Goal: Check status: Check status

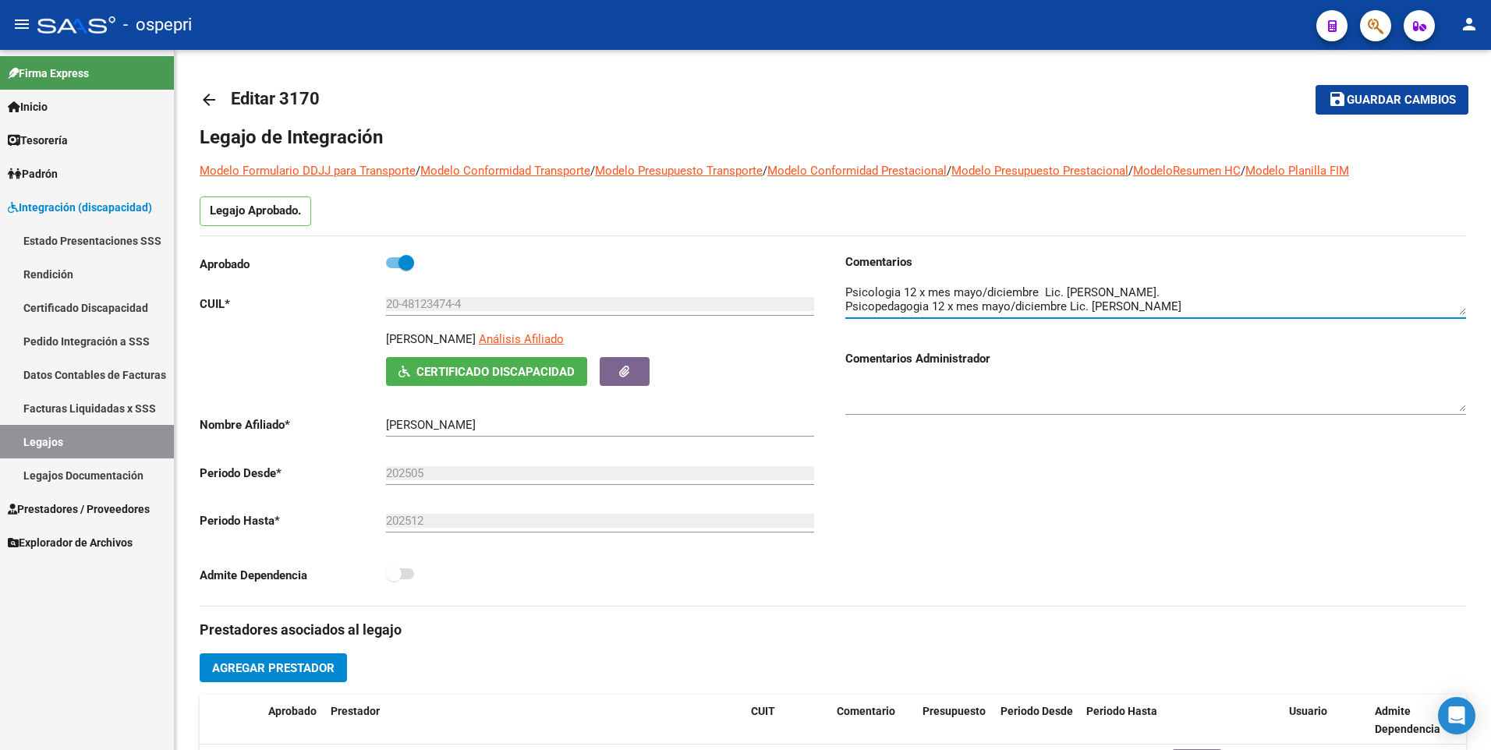
scroll to position [31, 0]
click at [104, 441] on link "Legajos" at bounding box center [87, 442] width 174 height 34
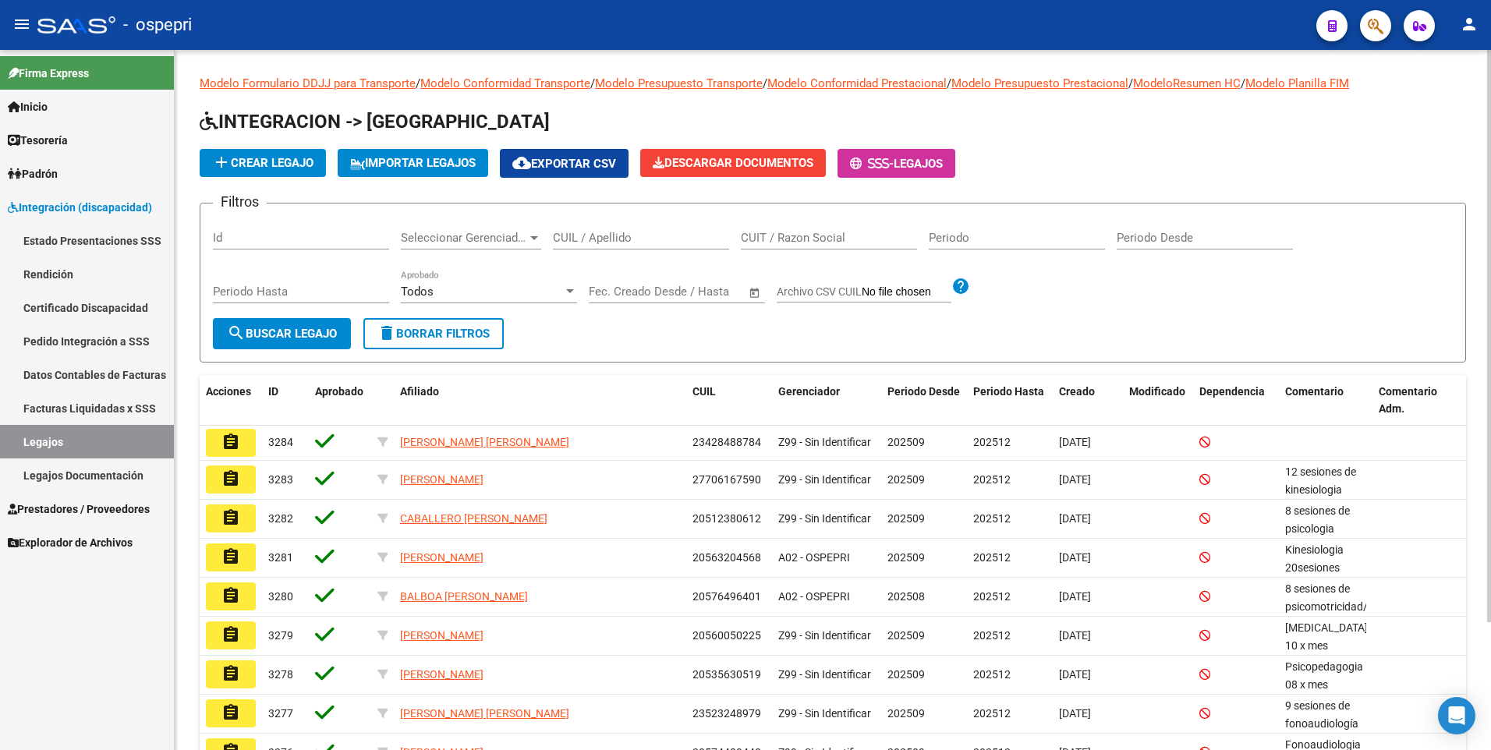
click at [585, 221] on div "CUIL / Apellido" at bounding box center [641, 233] width 176 height 34
click at [585, 225] on div "CUIL / Apellido" at bounding box center [641, 233] width 176 height 34
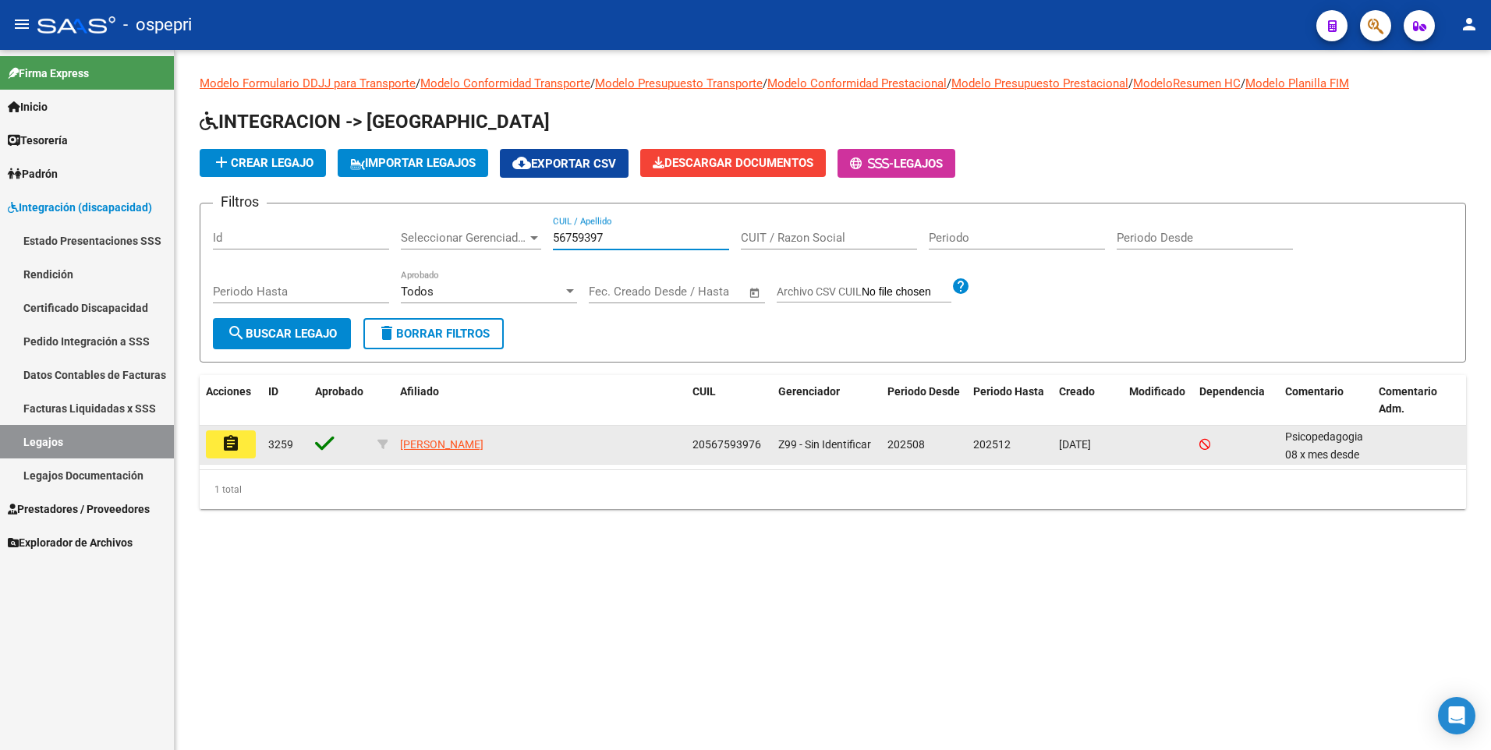
type input "56759397"
click at [237, 448] on mat-icon "assignment" at bounding box center [230, 443] width 19 height 19
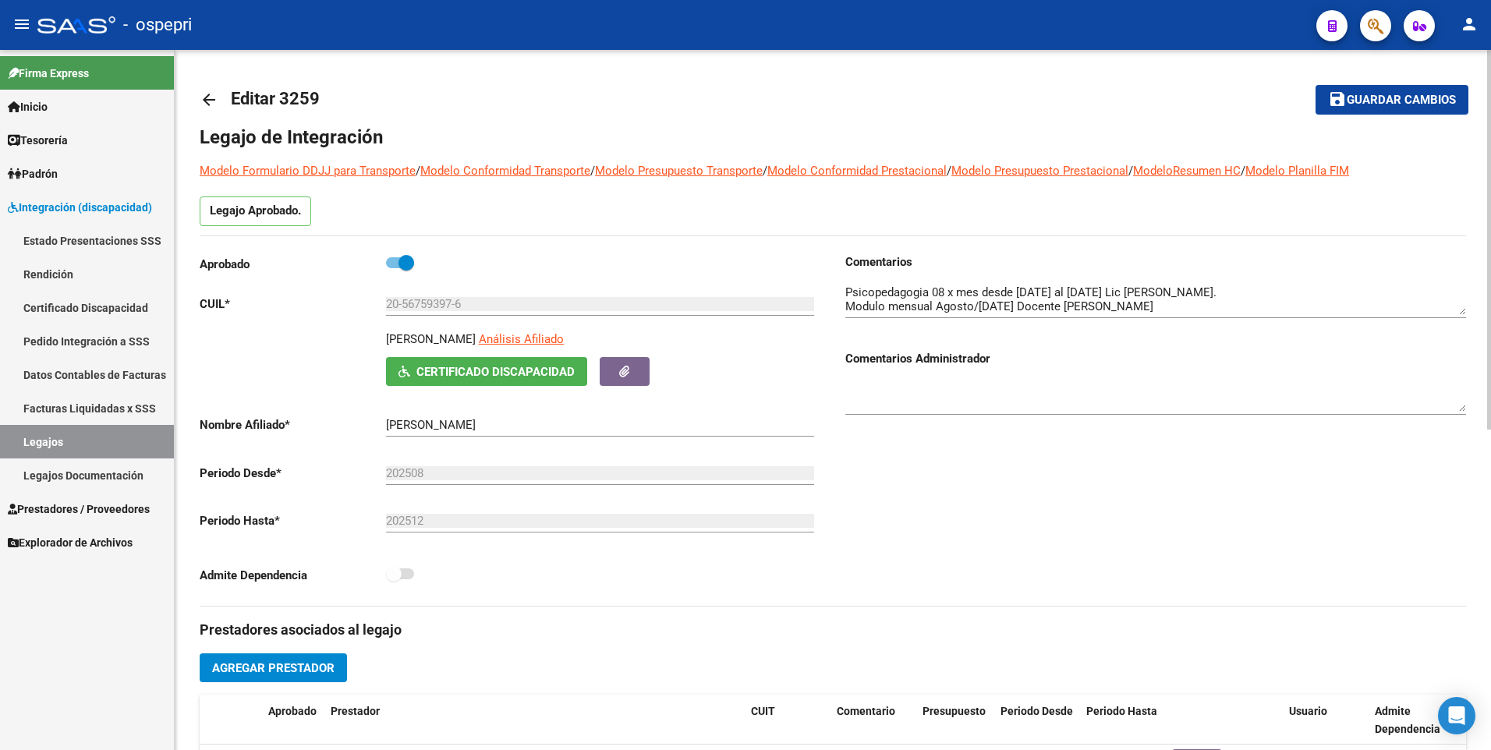
drag, startPoint x: 105, startPoint y: 450, endPoint x: 136, endPoint y: 434, distance: 34.2
click at [105, 450] on link "Legajos" at bounding box center [87, 442] width 174 height 34
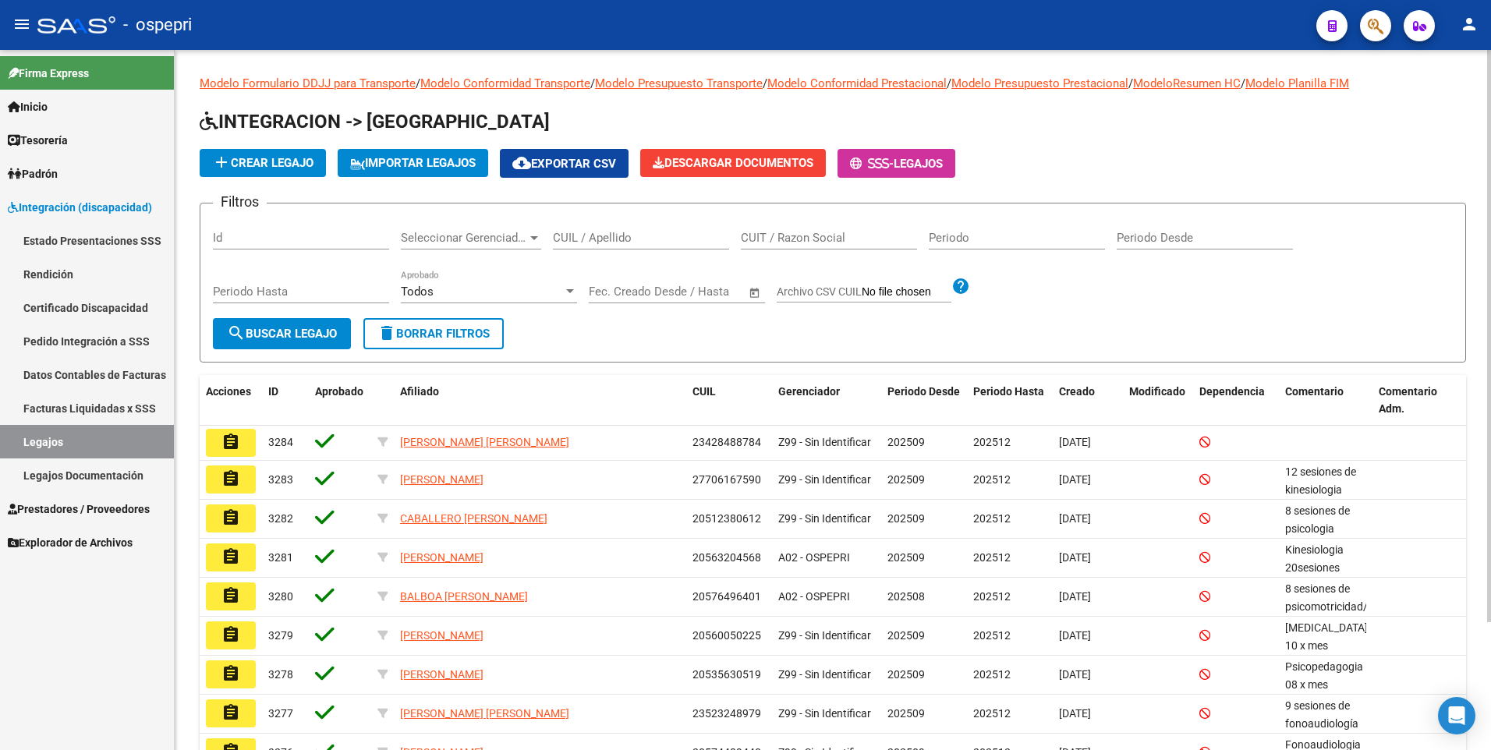
click at [679, 236] on input "CUIL / Apellido" at bounding box center [641, 238] width 176 height 14
type input "4"
